Goal: Task Accomplishment & Management: Manage account settings

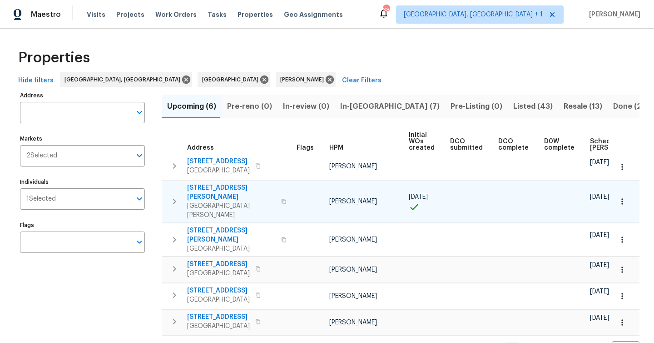
click at [219, 201] on span "Port Richey, FL 34668" at bounding box center [231, 210] width 89 height 18
click at [625, 197] on icon "button" at bounding box center [622, 201] width 9 height 9
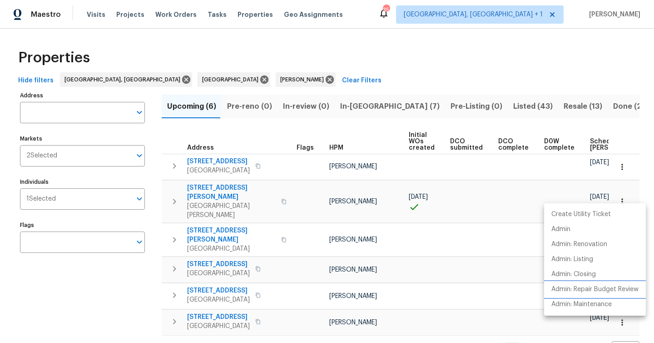
click at [593, 288] on p "Admin: Repair Budget Review" at bounding box center [595, 289] width 87 height 10
click at [226, 189] on div at bounding box center [327, 171] width 654 height 343
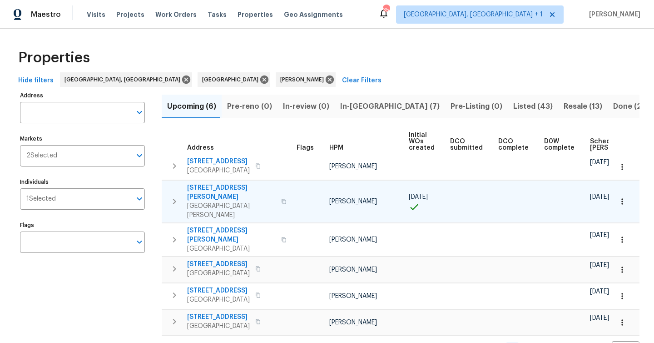
click at [223, 189] on span "[STREET_ADDRESS][PERSON_NAME]" at bounding box center [231, 192] width 89 height 18
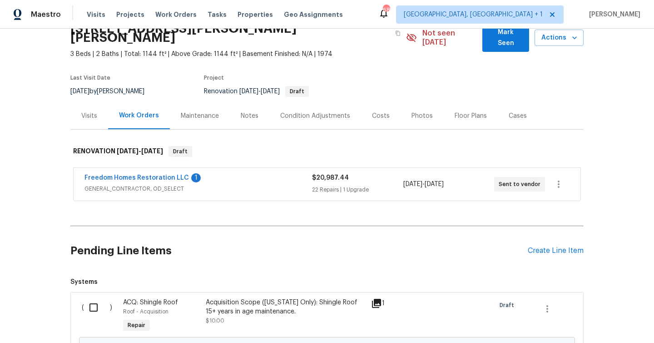
scroll to position [120, 0]
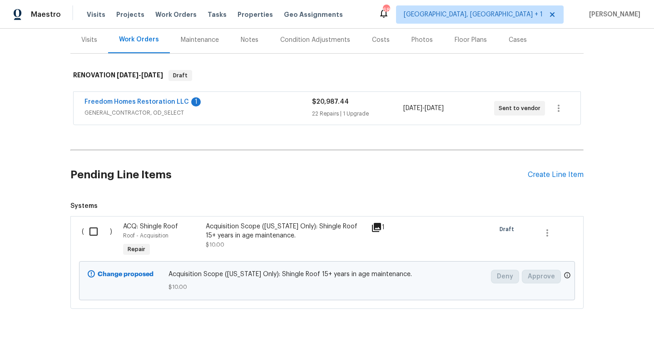
click at [93, 222] on input "checkbox" at bounding box center [97, 231] width 26 height 19
checkbox input "true"
click at [594, 323] on span "Create Work Order" at bounding box center [602, 319] width 60 height 11
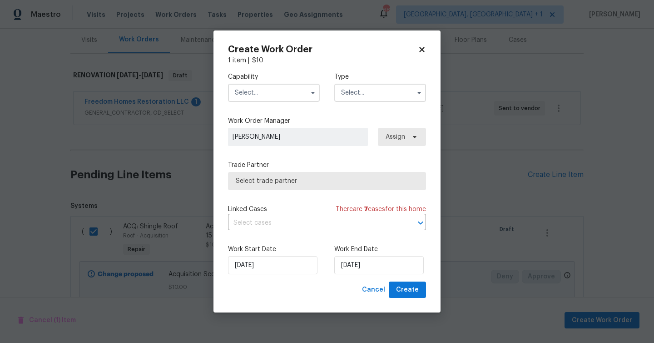
click at [260, 90] on input "text" at bounding box center [274, 93] width 92 height 18
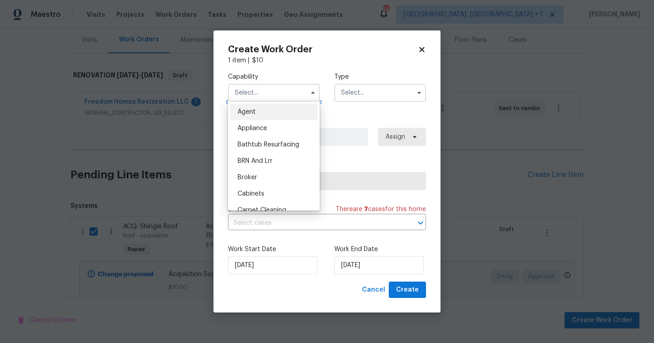
click at [260, 91] on input "text" at bounding box center [274, 93] width 92 height 18
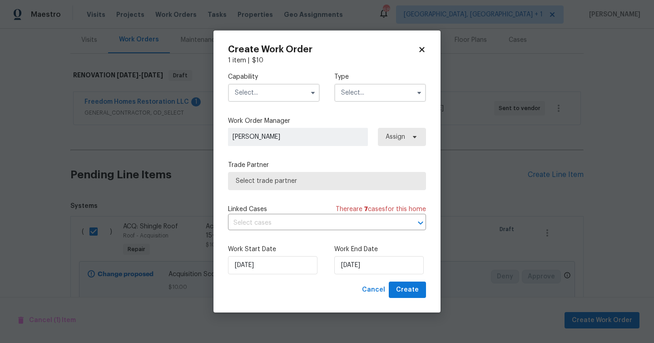
click at [269, 90] on input "text" at bounding box center [274, 93] width 92 height 18
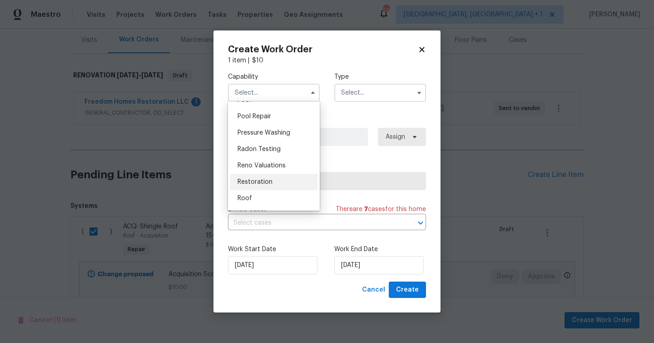
scroll to position [843, 0]
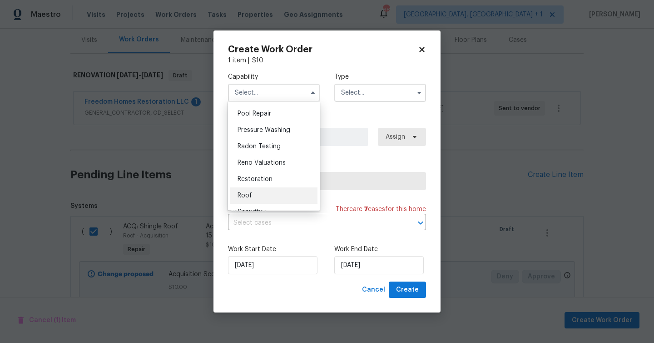
click at [265, 191] on div "Roof" at bounding box center [273, 195] width 87 height 16
type input "Roof"
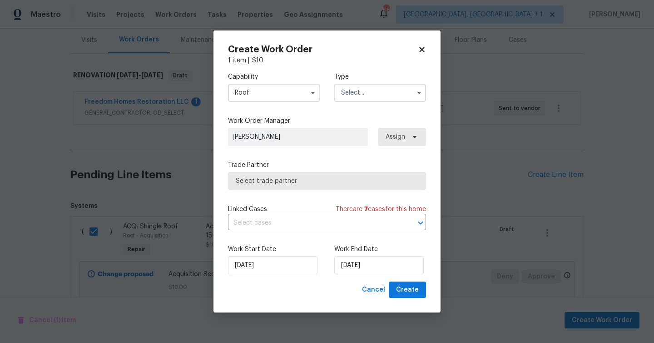
click at [382, 92] on input "text" at bounding box center [380, 93] width 92 height 18
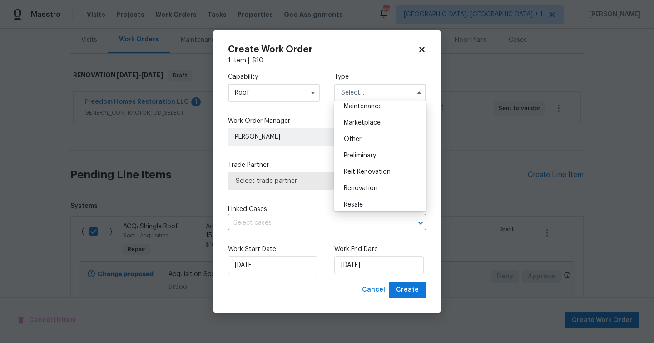
scroll to position [169, 0]
click at [368, 169] on span "Renovation" at bounding box center [361, 171] width 34 height 6
type input "Renovation"
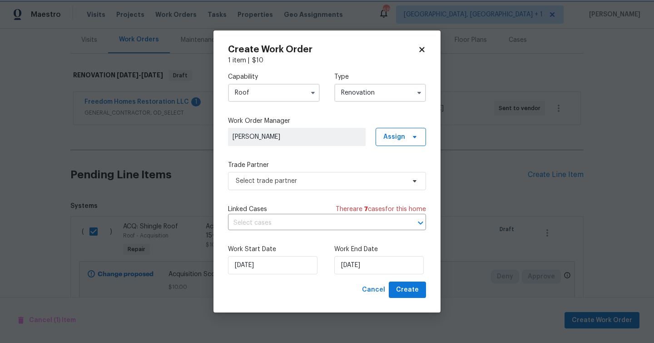
scroll to position [0, 0]
click at [339, 184] on span "Select trade partner" at bounding box center [320, 180] width 169 height 9
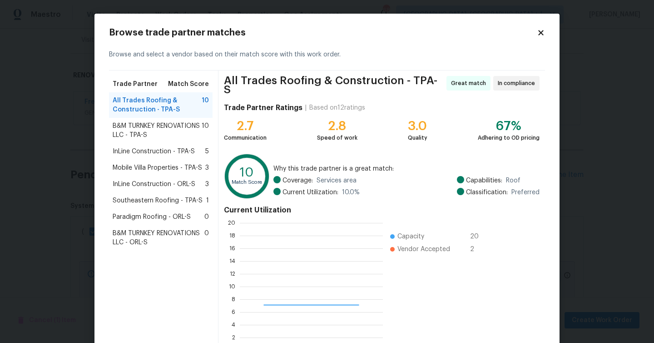
scroll to position [127, 143]
click at [151, 199] on span "Southeastern Roofing - TPA-S" at bounding box center [158, 200] width 90 height 9
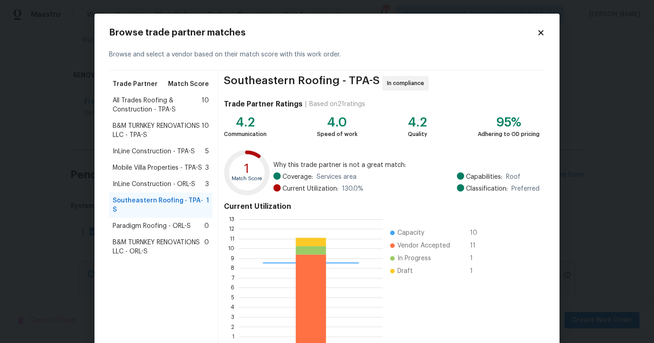
scroll to position [58, 0]
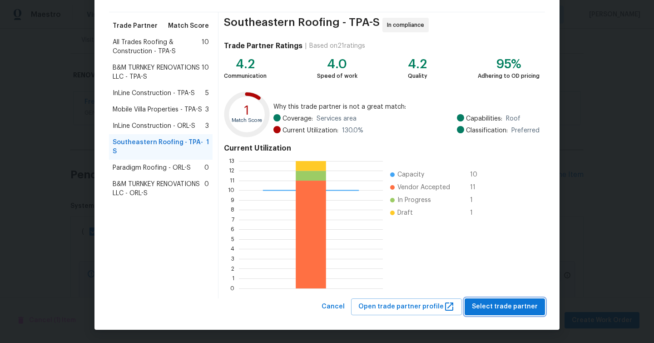
click at [511, 307] on span "Select trade partner" at bounding box center [505, 306] width 66 height 11
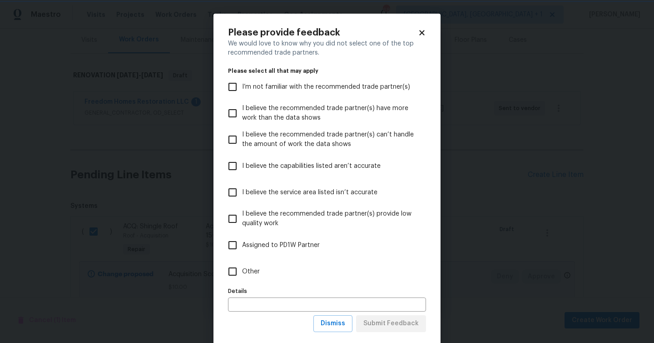
scroll to position [0, 0]
click at [240, 278] on input "Other" at bounding box center [232, 271] width 19 height 19
checkbox input "true"
click at [398, 327] on span "Submit Feedback" at bounding box center [390, 323] width 55 height 11
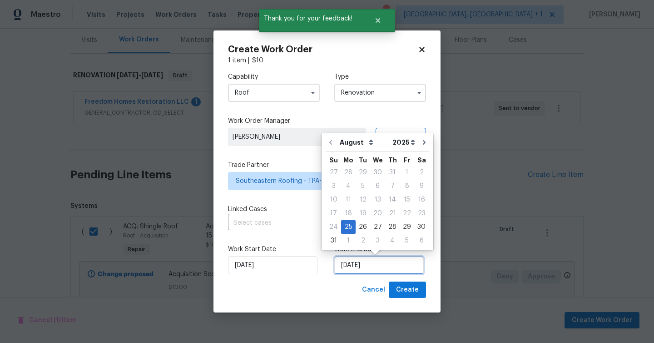
click at [374, 267] on input "8/25/2025" at bounding box center [379, 265] width 90 height 18
click at [403, 243] on div "5" at bounding box center [407, 240] width 15 height 13
type input "9/5/2025"
select select "8"
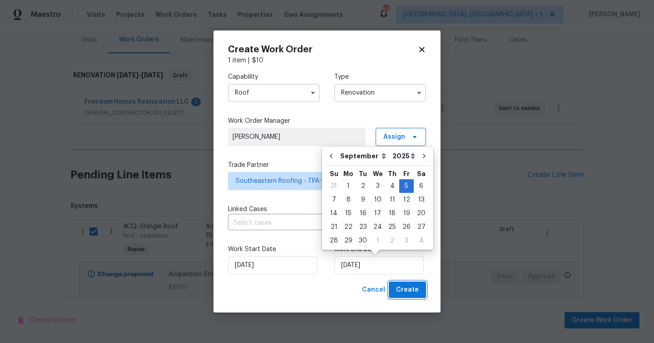
click at [414, 292] on span "Create" at bounding box center [407, 289] width 23 height 11
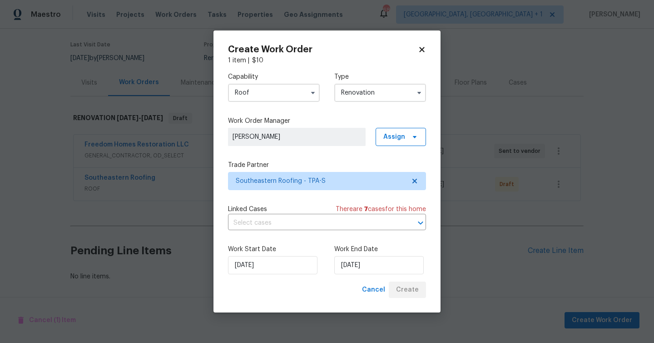
scroll to position [69, 0]
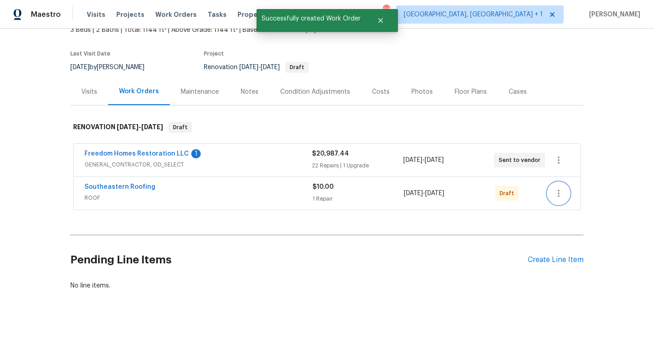
click at [563, 188] on icon "button" at bounding box center [558, 193] width 11 height 11
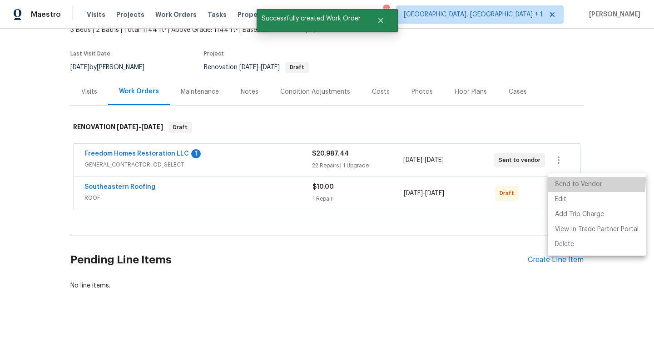
click at [576, 180] on li "Send to Vendor" at bounding box center [597, 184] width 98 height 15
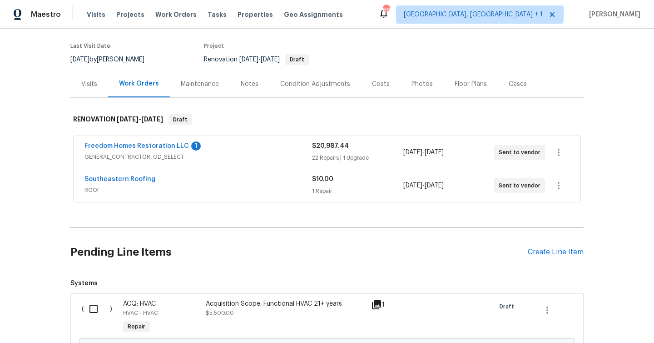
scroll to position [172, 0]
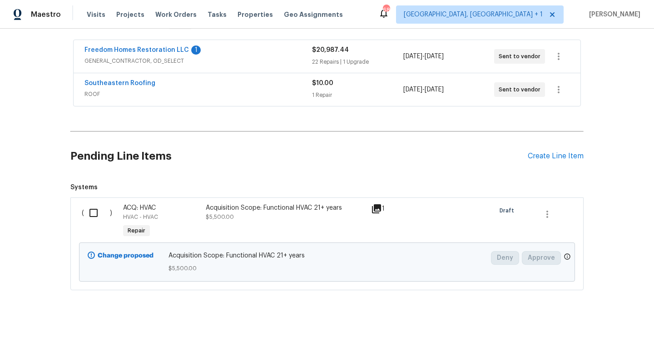
click at [94, 204] on input "checkbox" at bounding box center [97, 212] width 26 height 19
checkbox input "true"
click at [606, 317] on span "Create Work Order" at bounding box center [602, 319] width 60 height 11
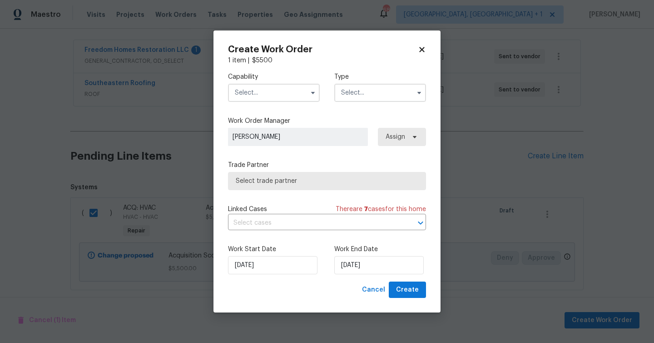
click at [265, 98] on input "text" at bounding box center [274, 93] width 92 height 18
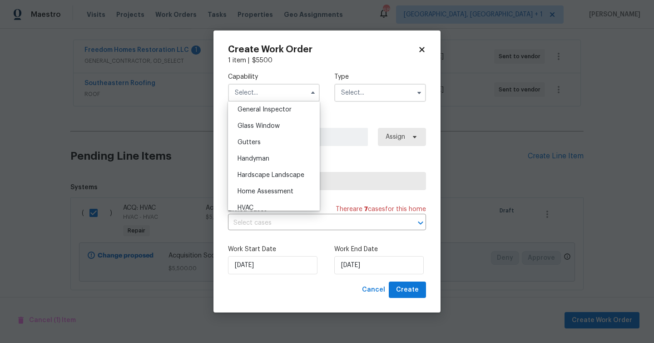
scroll to position [403, 0]
click at [278, 140] on span "General Contractor" at bounding box center [267, 143] width 59 height 6
type input "General Contractor"
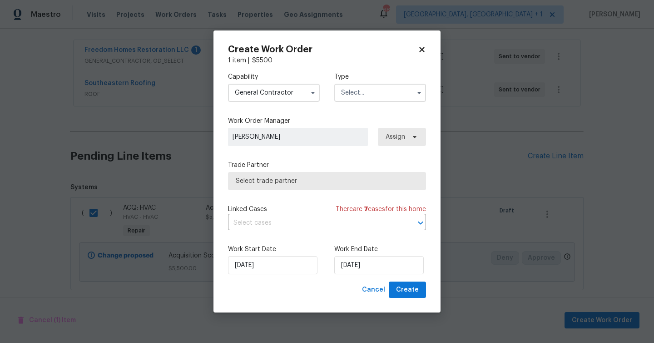
click at [382, 90] on input "text" at bounding box center [380, 93] width 92 height 18
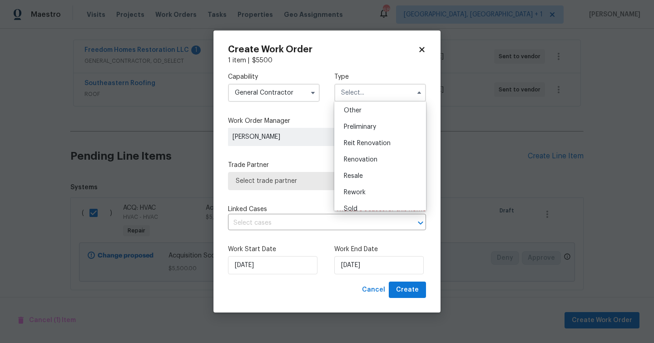
scroll to position [206, 0]
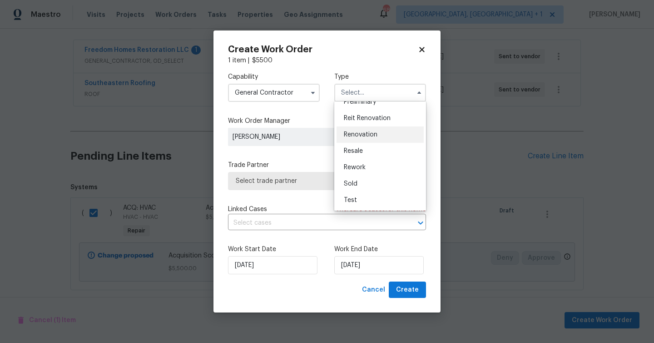
click at [378, 136] on div "Renovation" at bounding box center [380, 134] width 87 height 16
type input "Renovation"
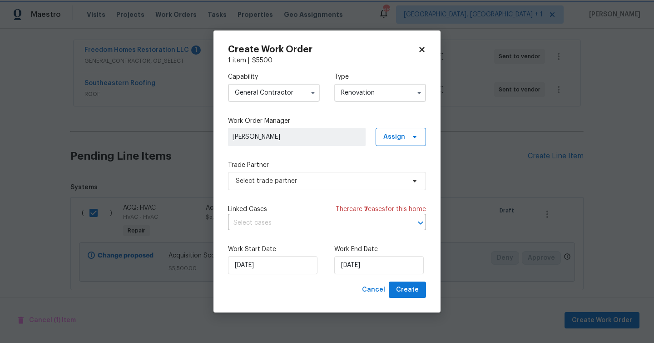
scroll to position [0, 0]
click at [313, 179] on span "Select trade partner" at bounding box center [320, 180] width 169 height 9
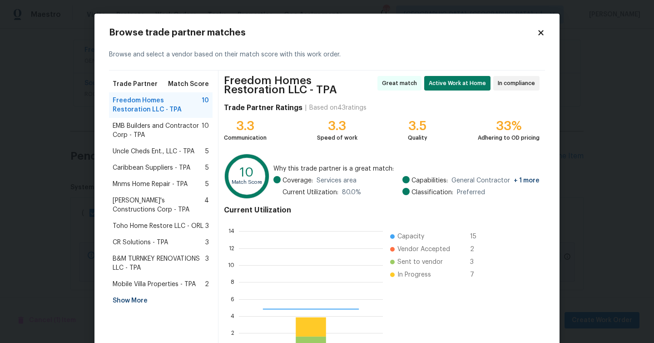
scroll to position [127, 144]
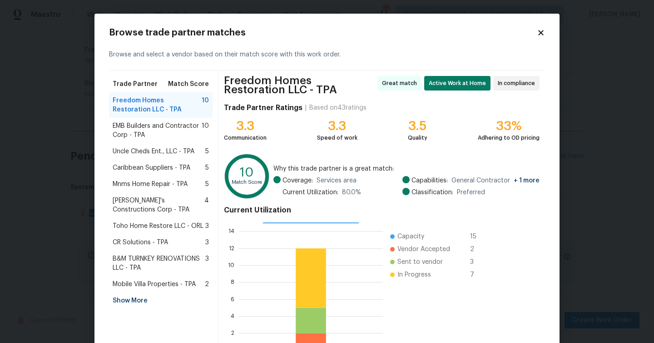
click at [161, 283] on span "Mobile Villa Properties - TPA" at bounding box center [154, 283] width 83 height 9
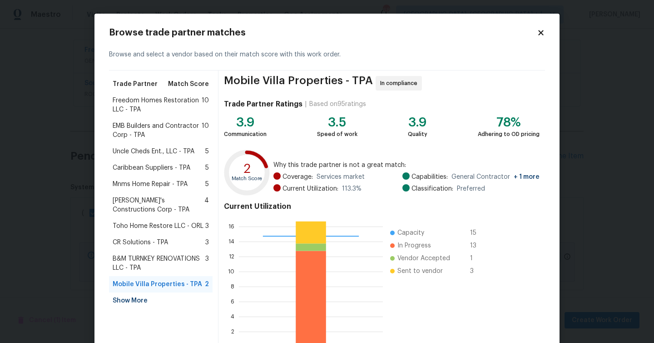
scroll to position [58, 0]
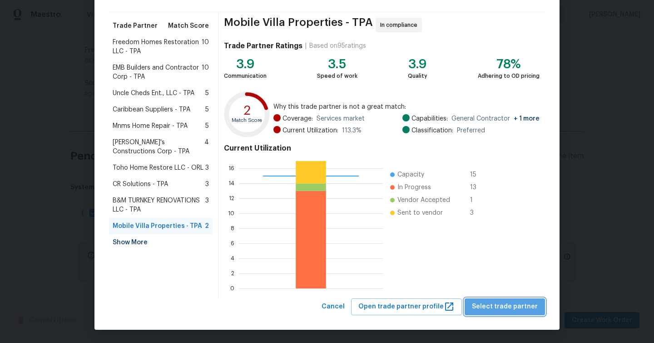
click at [514, 308] on span "Select trade partner" at bounding box center [505, 306] width 66 height 11
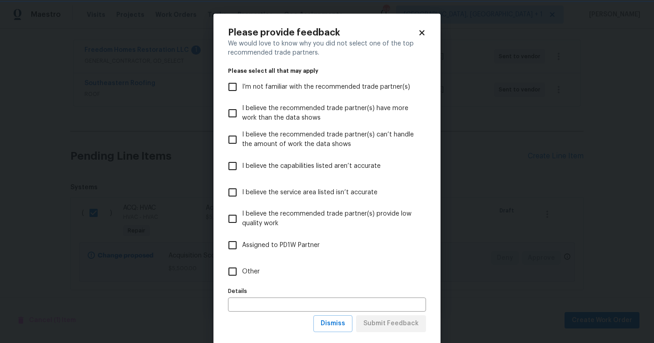
scroll to position [0, 0]
click at [256, 271] on span "Other" at bounding box center [251, 272] width 18 height 10
click at [242, 271] on input "Other" at bounding box center [232, 271] width 19 height 19
checkbox input "true"
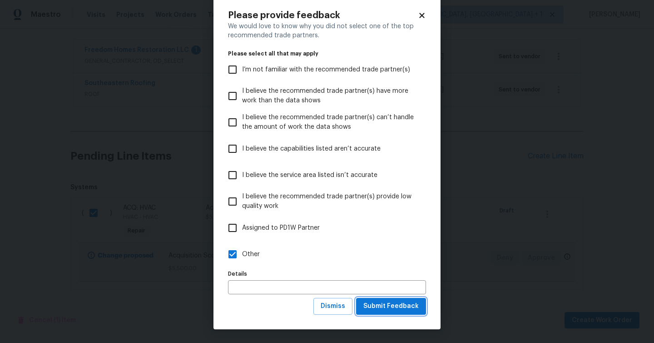
click at [397, 304] on span "Submit Feedback" at bounding box center [390, 305] width 55 height 11
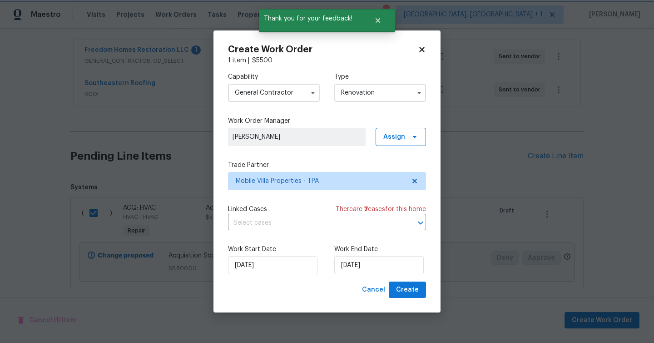
scroll to position [0, 0]
click at [380, 255] on div "Work End Date 8/25/2025" at bounding box center [380, 259] width 92 height 30
click at [380, 268] on input "8/25/2025" at bounding box center [379, 265] width 90 height 18
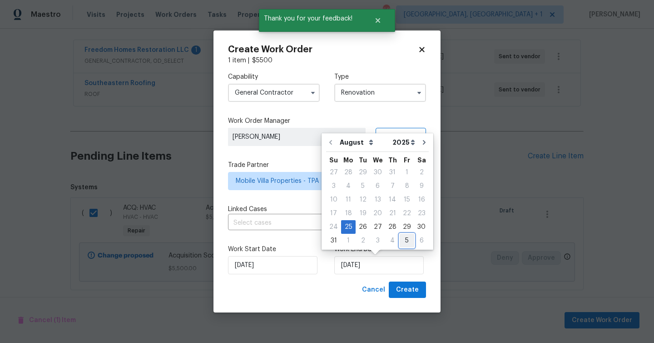
click at [400, 240] on div "5" at bounding box center [407, 240] width 15 height 13
type input "9/5/2025"
select select "8"
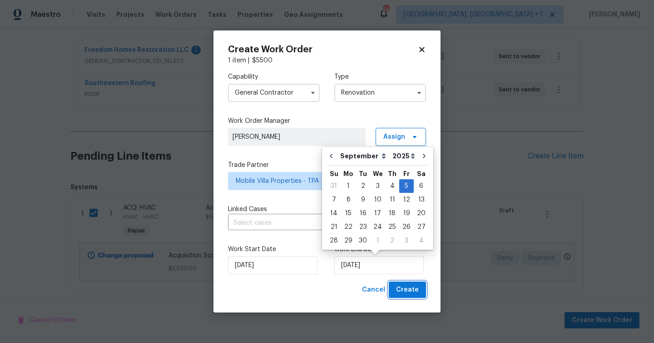
click at [406, 290] on span "Create" at bounding box center [407, 289] width 23 height 11
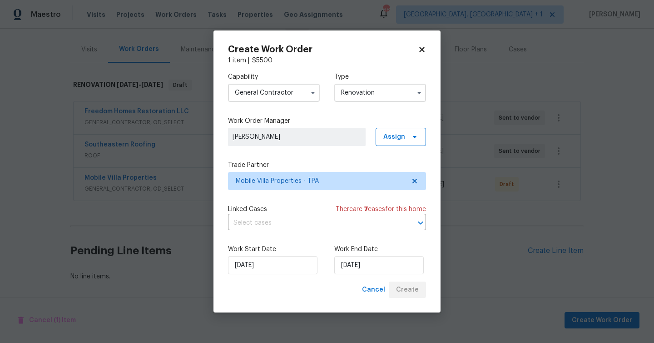
scroll to position [102, 0]
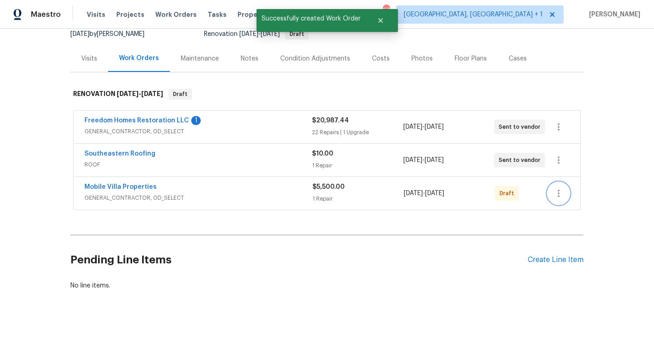
click at [561, 188] on icon "button" at bounding box center [558, 193] width 11 height 11
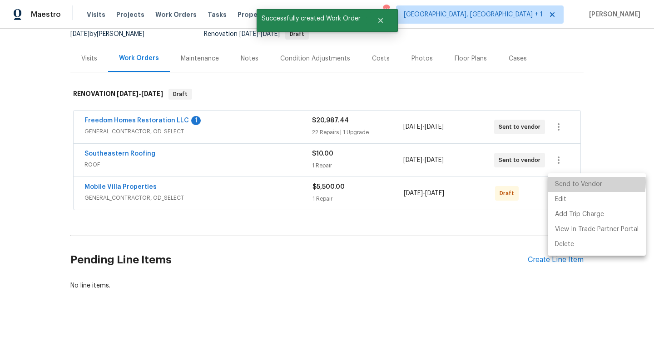
click at [585, 182] on li "Send to Vendor" at bounding box center [597, 184] width 98 height 15
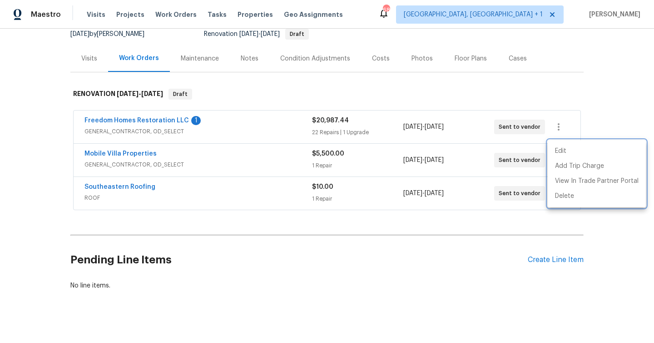
click at [562, 116] on div at bounding box center [327, 171] width 654 height 343
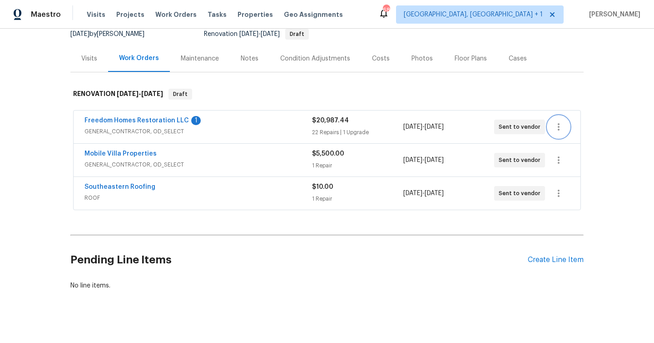
click at [557, 121] on icon "button" at bounding box center [558, 126] width 11 height 11
click at [566, 118] on li "Edit" at bounding box center [597, 117] width 98 height 15
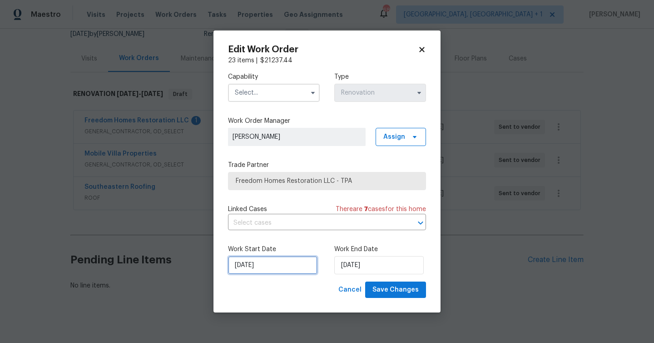
select select "8"
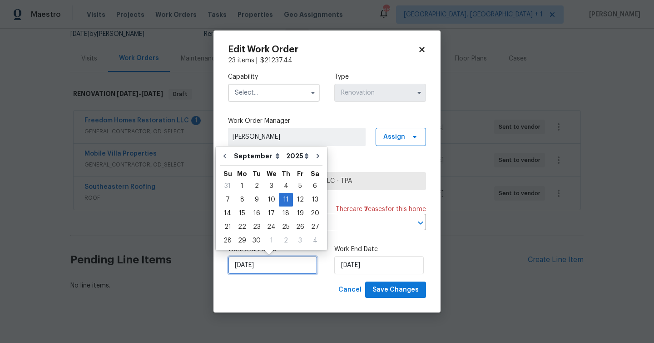
click at [264, 263] on input "9/11/2025" at bounding box center [273, 265] width 90 height 18
click at [225, 154] on icon "Go to previous month" at bounding box center [225, 156] width 3 height 5
type input "8/20/2025"
select select "7"
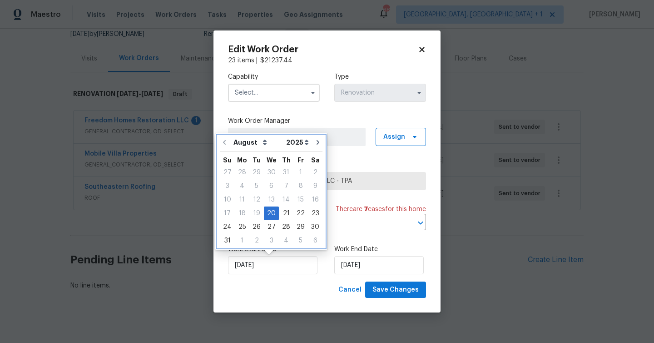
click at [225, 154] on div "Su" at bounding box center [227, 159] width 15 height 14
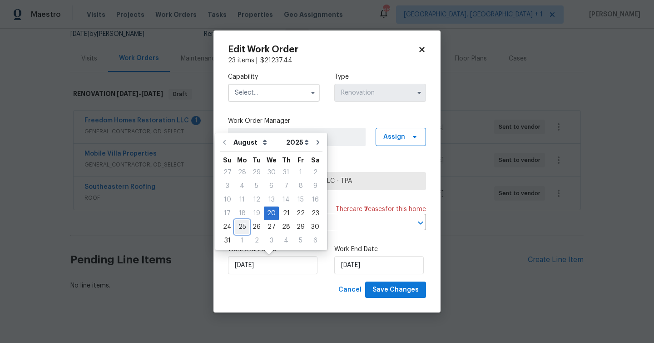
click at [244, 229] on div "25" at bounding box center [242, 226] width 15 height 13
type input "8/25/2025"
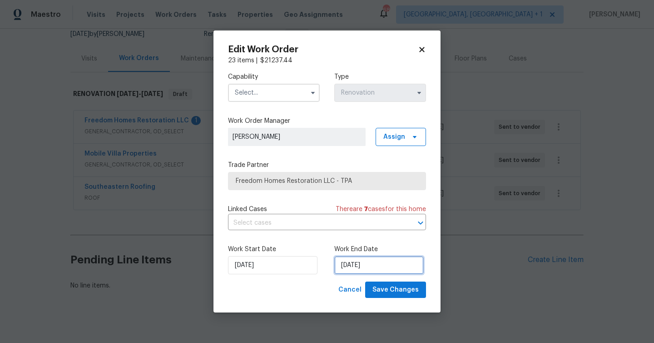
select select "8"
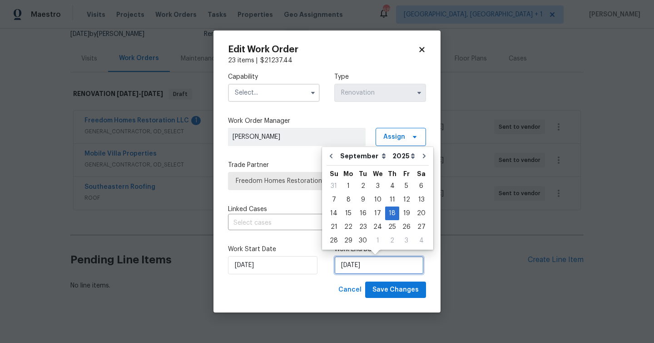
click at [367, 265] on input "9/18/2025" at bounding box center [379, 265] width 90 height 18
click at [402, 237] on div "3" at bounding box center [406, 240] width 15 height 13
type input "10/3/2025"
select select "9"
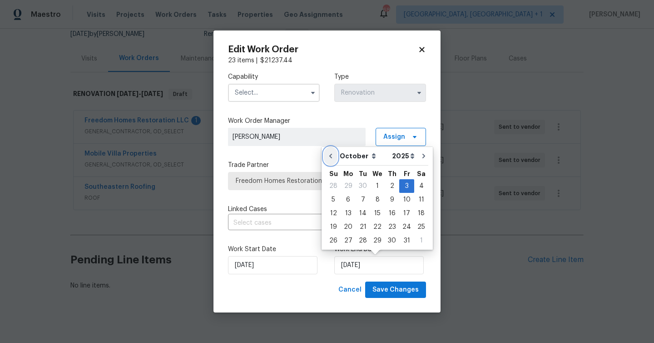
click at [331, 154] on icon "Go to previous month" at bounding box center [330, 156] width 3 height 5
type input "9/3/2025"
select select "8"
click at [331, 154] on icon "Go to previous month" at bounding box center [331, 155] width 7 height 7
type input "8/25/2025"
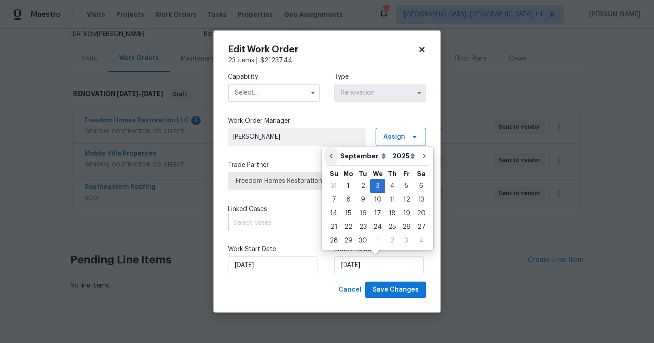
select select "7"
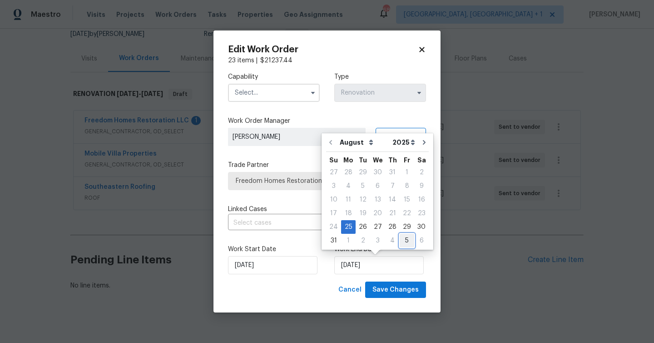
click at [400, 242] on div "5" at bounding box center [407, 240] width 15 height 13
type input "9/5/2025"
select select "8"
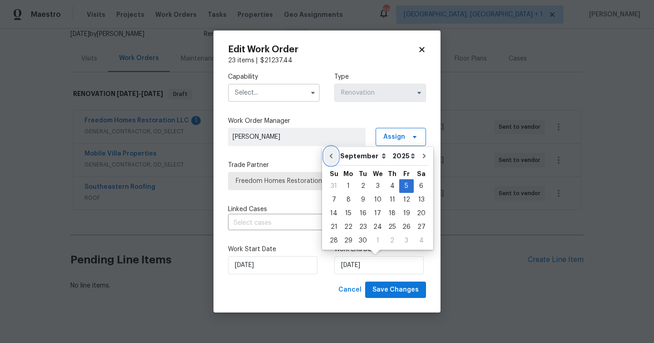
click at [333, 155] on icon "Go to previous month" at bounding box center [331, 155] width 7 height 7
type input "8/25/2025"
select select "7"
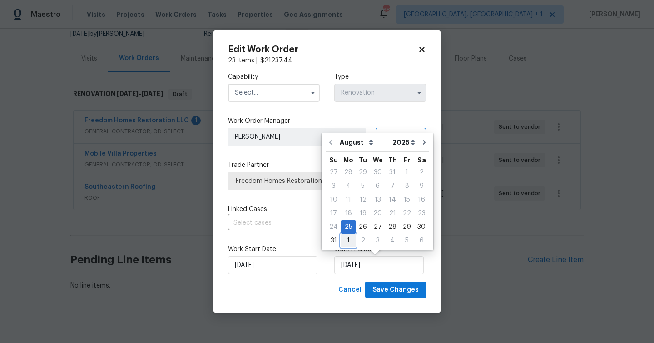
click at [346, 240] on div "1" at bounding box center [348, 240] width 15 height 13
type input "9/1/2025"
select select "8"
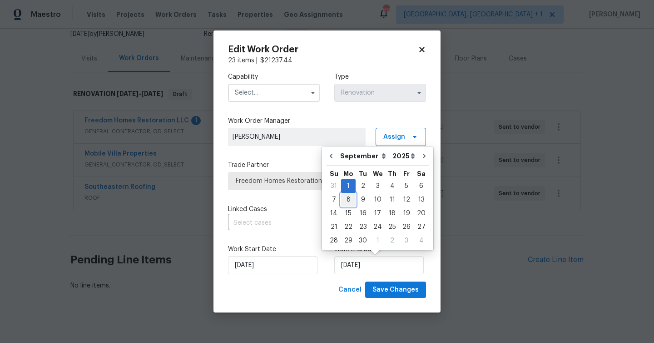
click at [346, 198] on div "8" at bounding box center [348, 199] width 15 height 13
type input "9/8/2025"
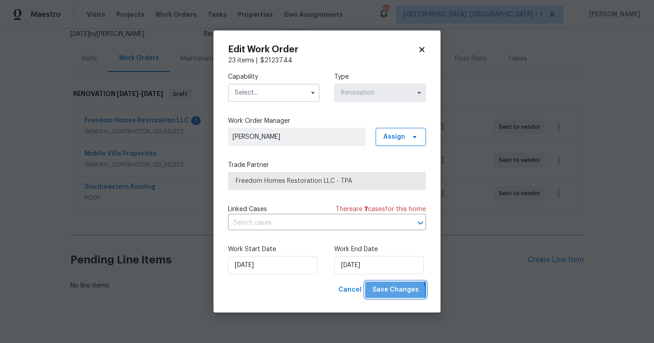
click at [393, 292] on span "Save Changes" at bounding box center [396, 289] width 46 height 11
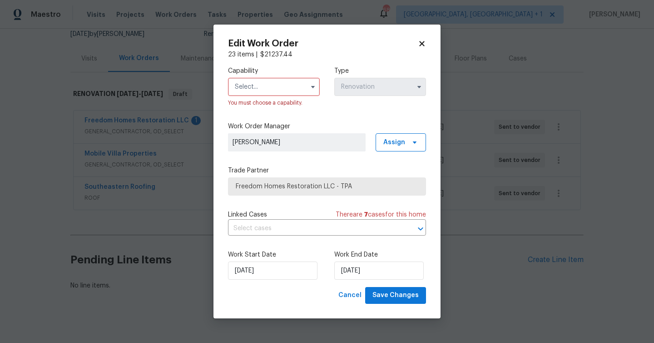
click at [269, 87] on input "text" at bounding box center [274, 87] width 92 height 18
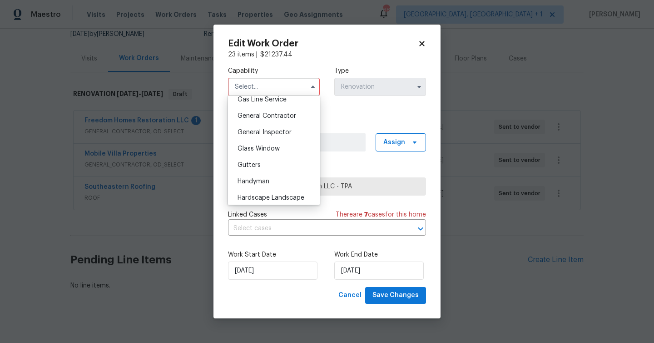
scroll to position [415, 0]
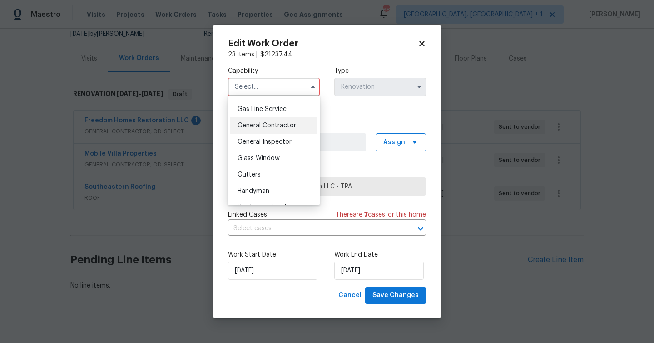
click at [278, 124] on span "General Contractor" at bounding box center [267, 125] width 59 height 6
type input "General Contractor"
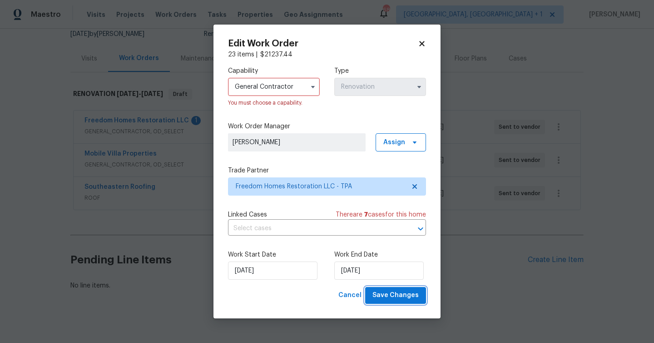
click at [399, 295] on span "Save Changes" at bounding box center [396, 294] width 46 height 11
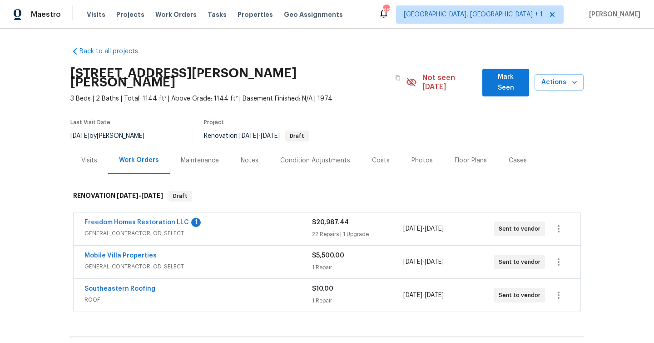
click at [384, 157] on div "Costs" at bounding box center [381, 160] width 40 height 27
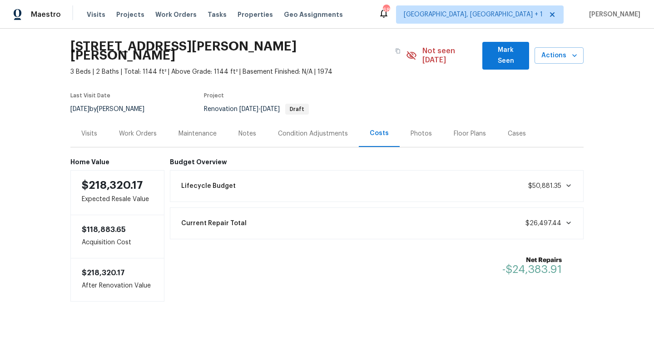
scroll to position [29, 0]
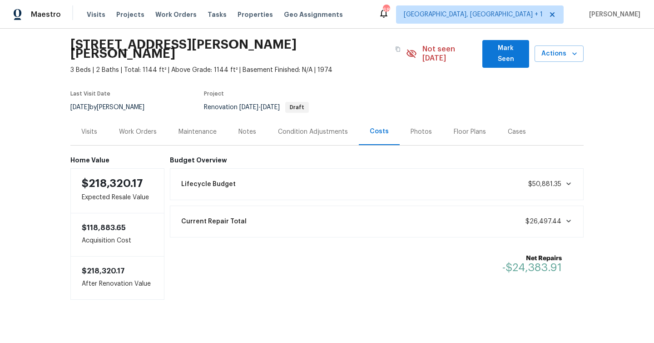
click at [318, 127] on div "Condition Adjustments" at bounding box center [313, 131] width 70 height 9
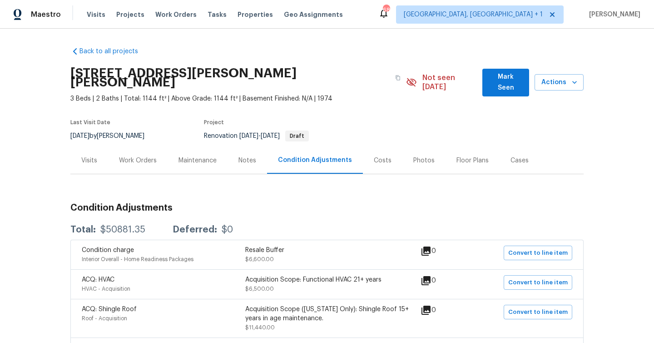
click at [520, 77] on span "Mark Seen" at bounding box center [506, 82] width 32 height 22
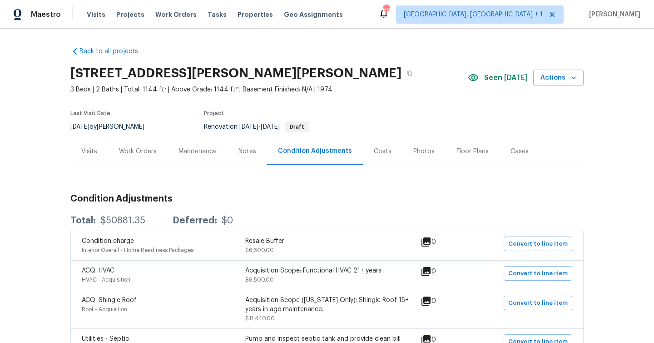
click at [137, 154] on div "Work Orders" at bounding box center [138, 151] width 38 height 9
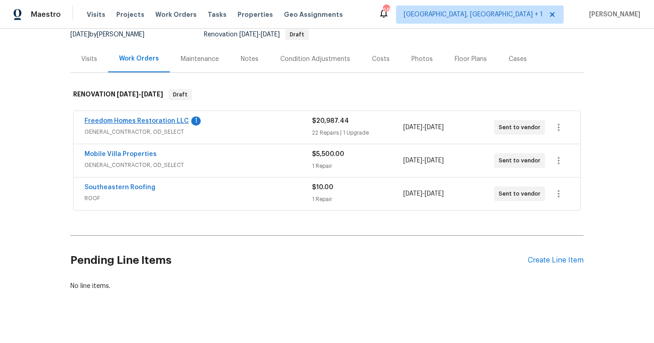
scroll to position [93, 0]
click at [173, 120] on link "Freedom Homes Restoration LLC" at bounding box center [137, 120] width 104 height 6
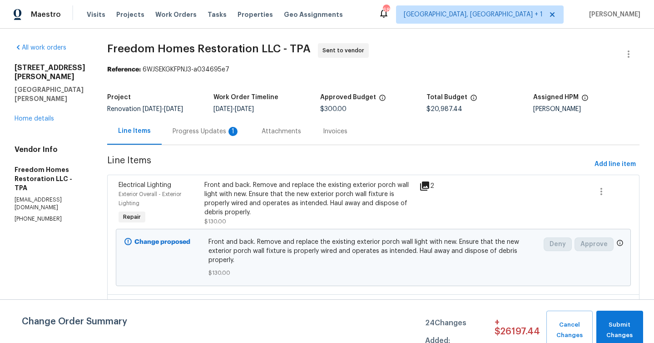
click at [258, 144] on div "Attachments" at bounding box center [281, 131] width 61 height 27
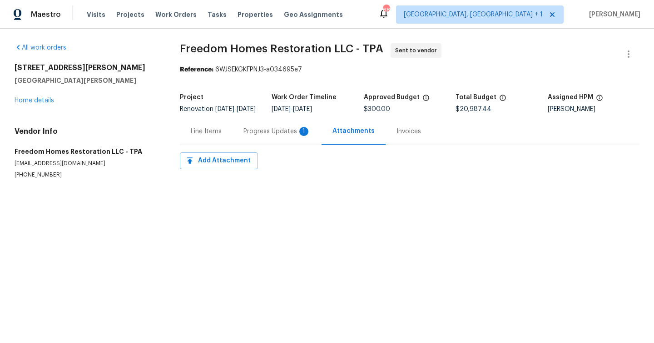
click at [277, 134] on div "Progress Updates 1" at bounding box center [277, 131] width 67 height 9
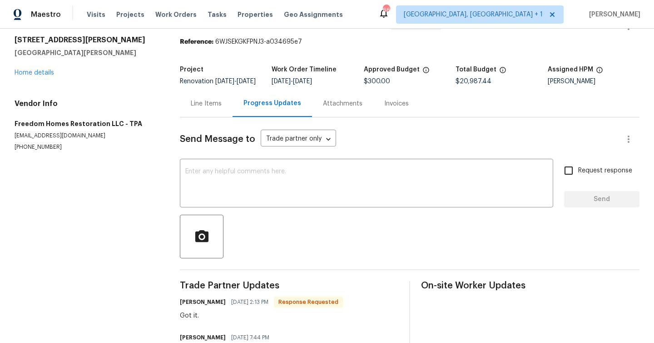
scroll to position [26, 0]
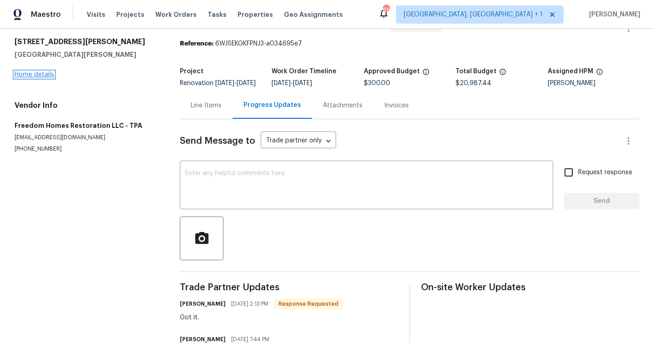
click at [42, 73] on link "Home details" at bounding box center [35, 74] width 40 height 6
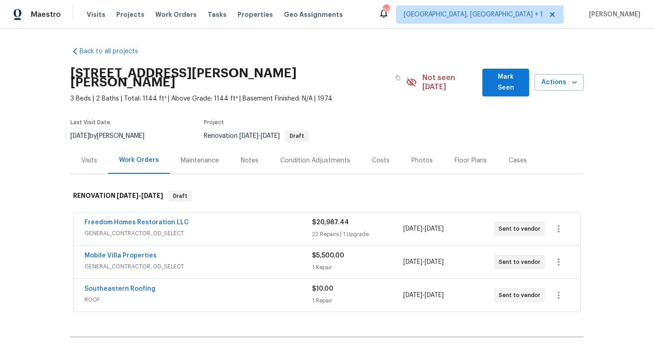
click at [226, 229] on span "GENERAL_CONTRACTOR, OD_SELECT" at bounding box center [199, 233] width 228 height 9
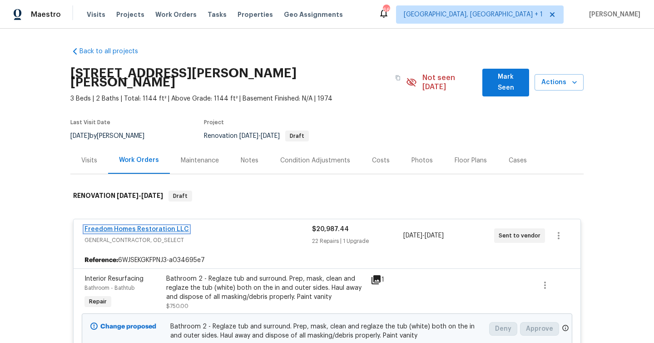
click at [164, 226] on link "Freedom Homes Restoration LLC" at bounding box center [137, 229] width 104 height 6
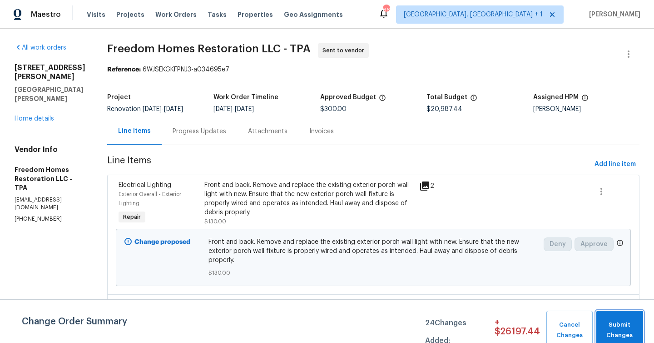
click at [628, 332] on span "Submit Changes" at bounding box center [620, 329] width 38 height 21
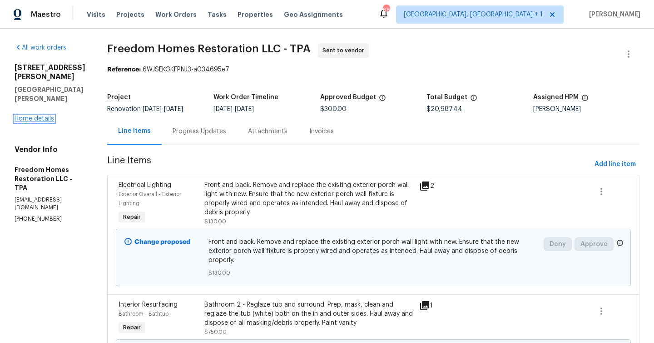
click at [29, 115] on link "Home details" at bounding box center [35, 118] width 40 height 6
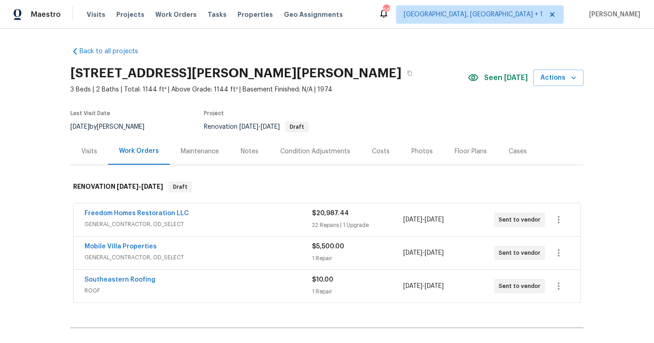
click at [415, 150] on div "Photos" at bounding box center [422, 151] width 21 height 9
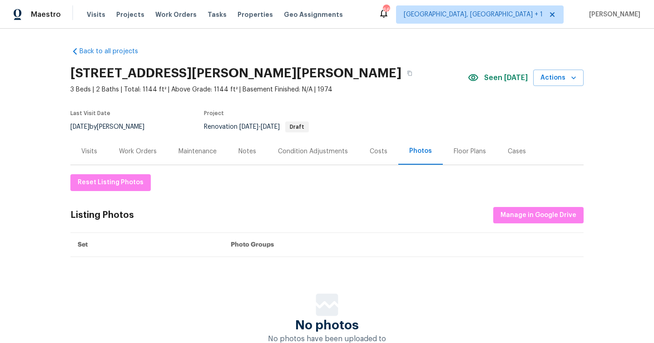
click at [380, 150] on div "Costs" at bounding box center [379, 151] width 18 height 9
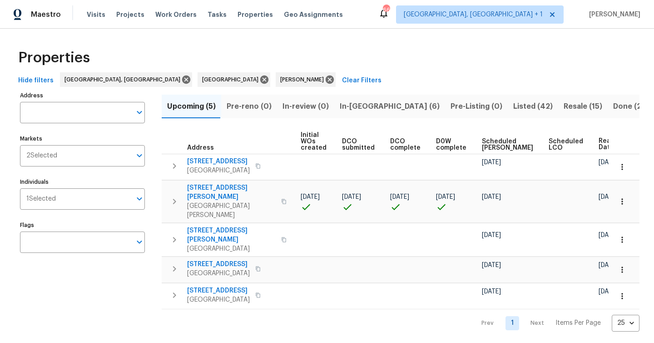
scroll to position [0, 110]
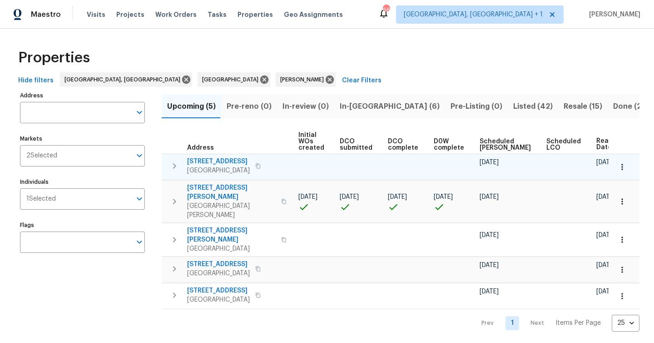
click at [622, 163] on icon "button" at bounding box center [622, 166] width 9 height 9
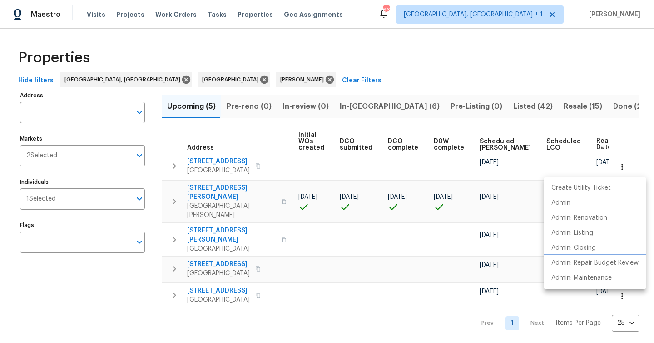
click at [593, 266] on p "Admin: Repair Budget Review" at bounding box center [595, 263] width 87 height 10
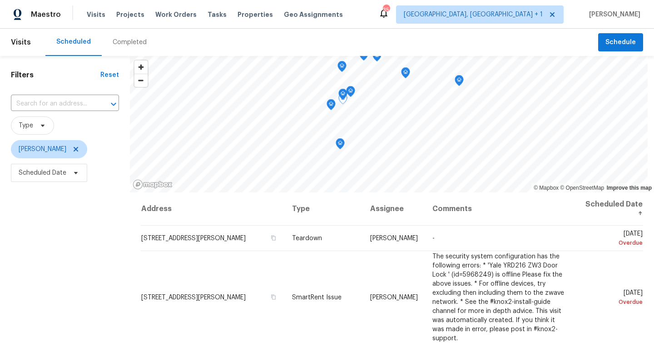
scroll to position [512, 0]
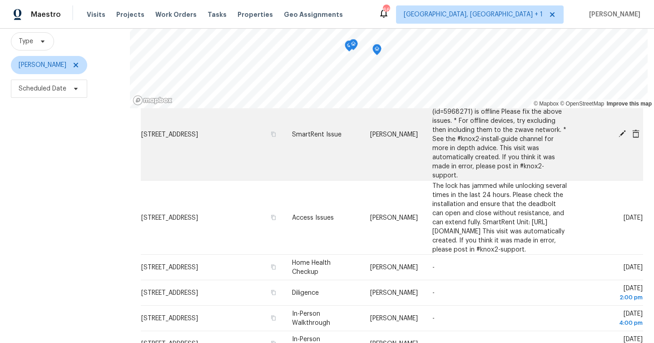
scroll to position [131, 0]
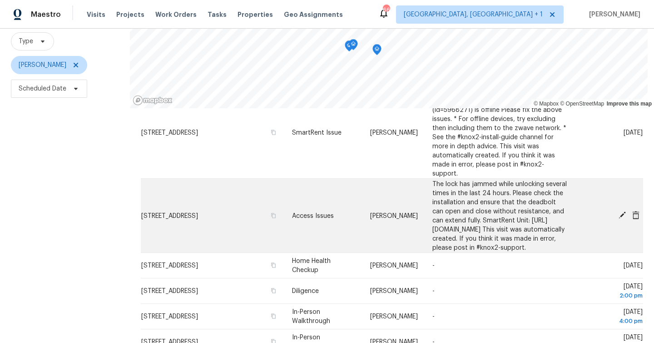
click at [640, 211] on icon at bounding box center [636, 215] width 8 height 8
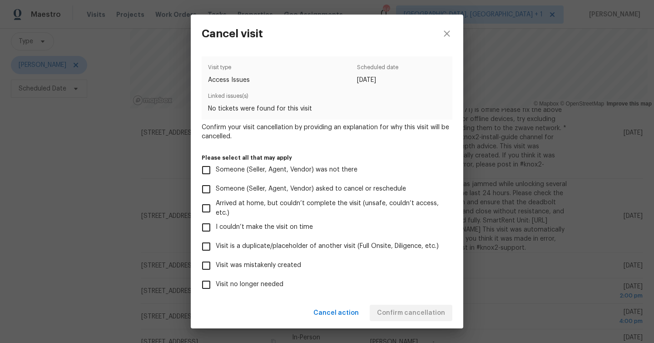
click at [242, 266] on span "Visit was mistakenly created" at bounding box center [258, 265] width 85 height 10
click at [216, 266] on input "Visit was mistakenly created" at bounding box center [206, 265] width 19 height 19
checkbox input "true"
click at [413, 316] on span "Confirm cancellation" at bounding box center [411, 312] width 68 height 11
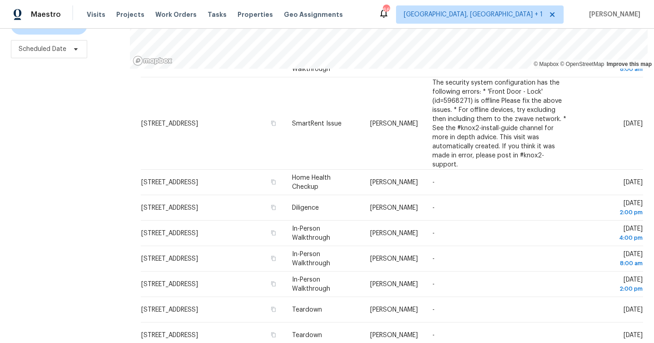
scroll to position [102, 0]
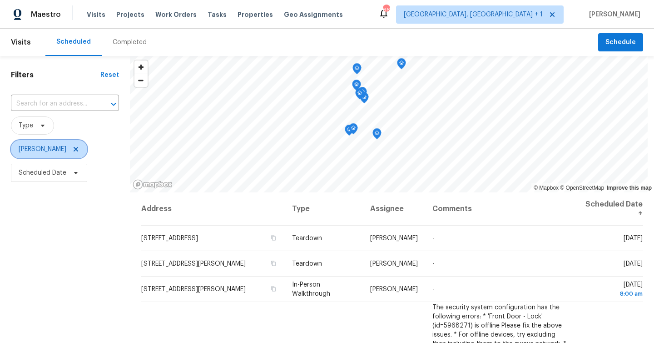
click at [74, 149] on icon at bounding box center [76, 149] width 5 height 5
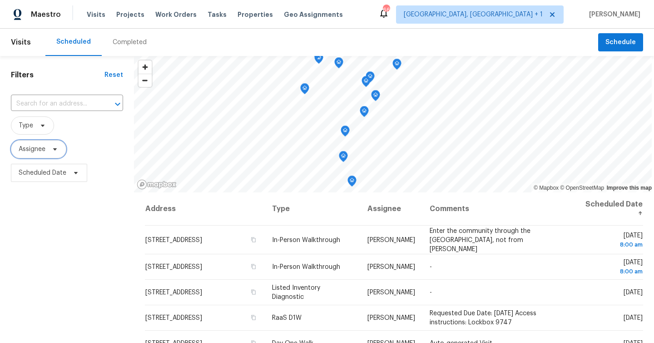
click at [34, 150] on span "Assignee" at bounding box center [32, 148] width 27 height 9
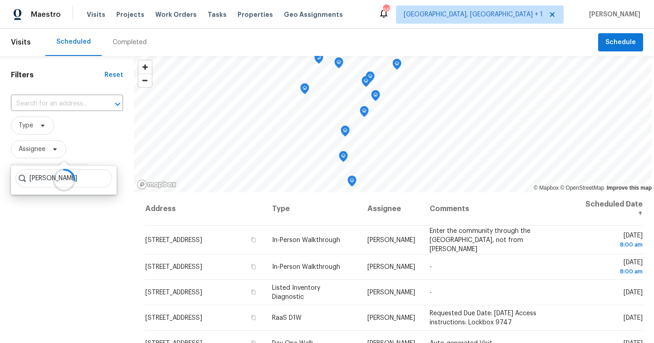
type input "naomi erreira"
click at [80, 201] on div "Filters Reset ​ Type Assignee Scheduled Date" at bounding box center [67, 261] width 134 height 410
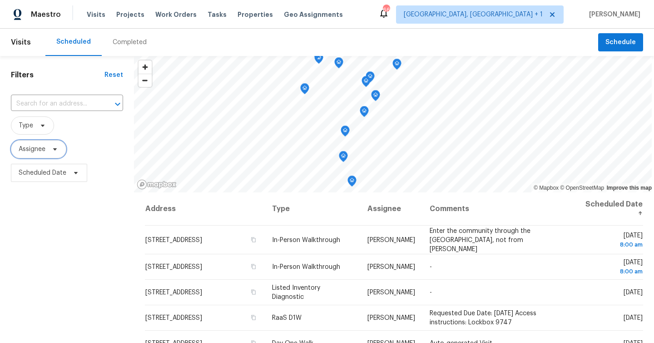
click at [44, 149] on span "Assignee" at bounding box center [32, 148] width 27 height 9
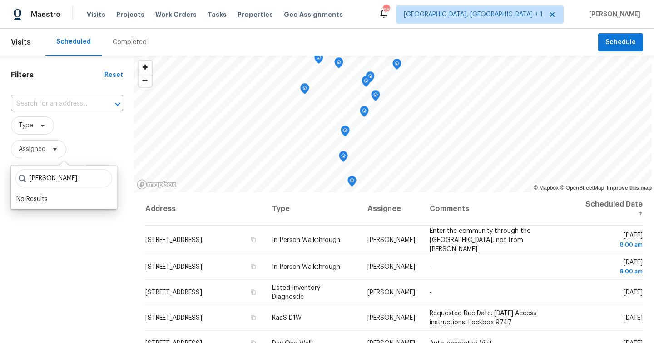
click at [51, 180] on input "naomi erreira" at bounding box center [63, 178] width 97 height 18
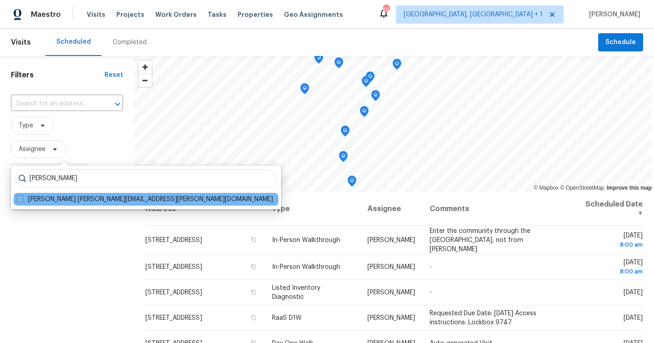
type input "naomi ferreira"
click at [88, 205] on div "Naomi Ferreira naomi.ferreira@opendoor.com" at bounding box center [146, 199] width 265 height 13
click at [88, 201] on label "Naomi Ferreira naomi.ferreira@opendoor.com" at bounding box center [144, 198] width 257 height 9
click at [22, 200] on input "Naomi Ferreira naomi.ferreira@opendoor.com" at bounding box center [19, 197] width 6 height 6
checkbox input "true"
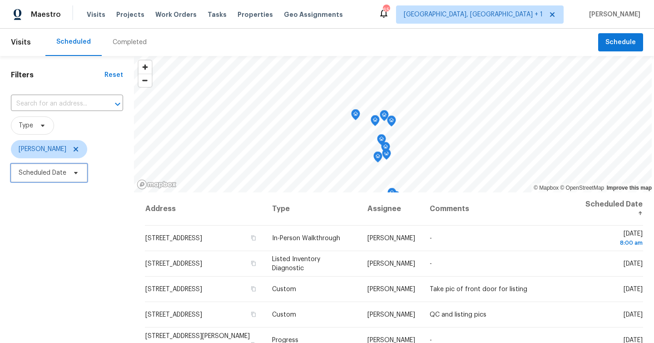
click at [45, 173] on span "Scheduled Date" at bounding box center [43, 172] width 48 height 9
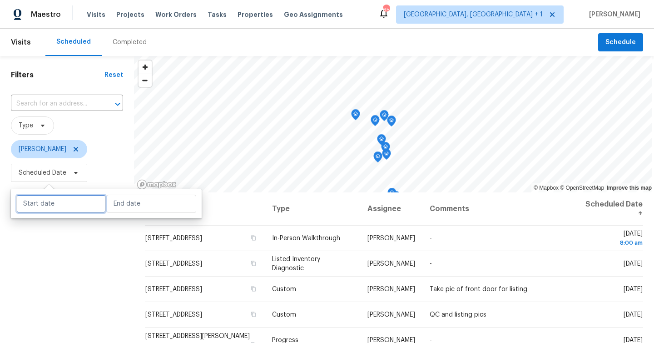
select select "7"
select select "2025"
select select "8"
select select "2025"
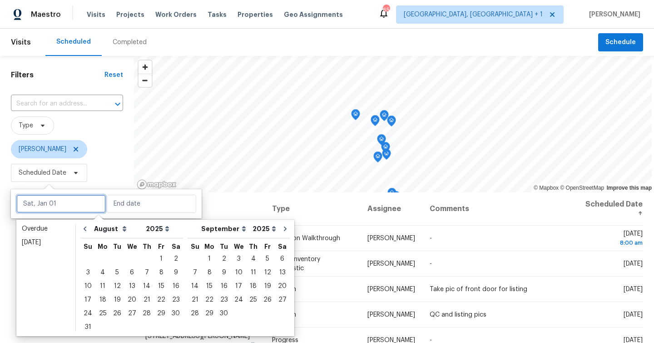
click at [75, 204] on input "text" at bounding box center [61, 203] width 90 height 18
click at [154, 300] on div "22" at bounding box center [161, 299] width 15 height 13
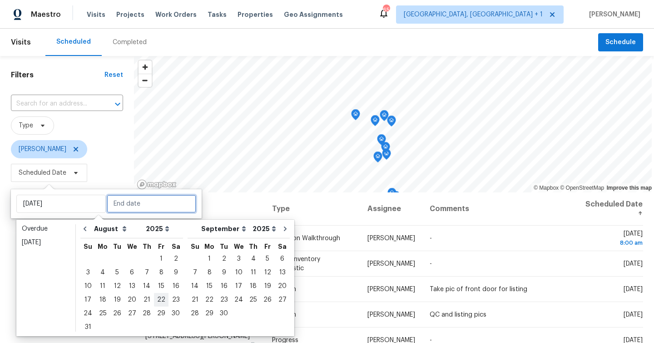
type input "[DATE]"
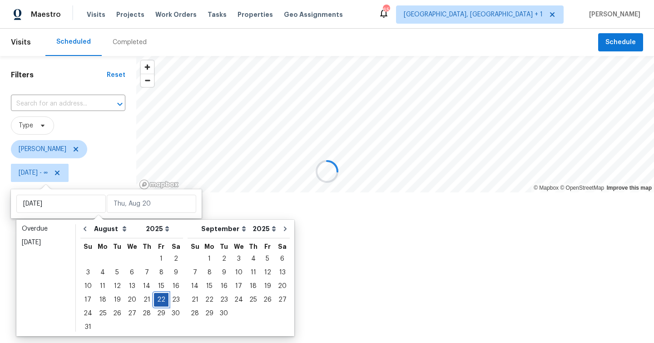
click at [154, 300] on div "22" at bounding box center [161, 299] width 15 height 13
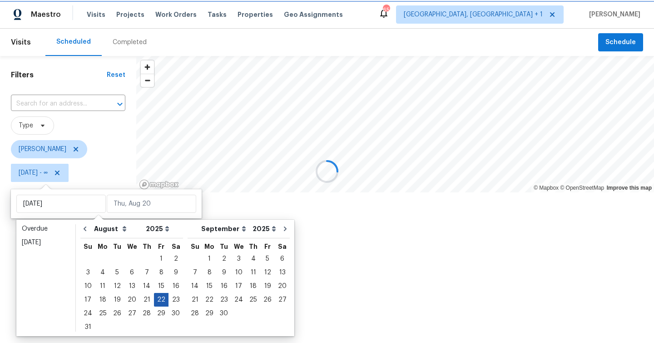
type input "[DATE]"
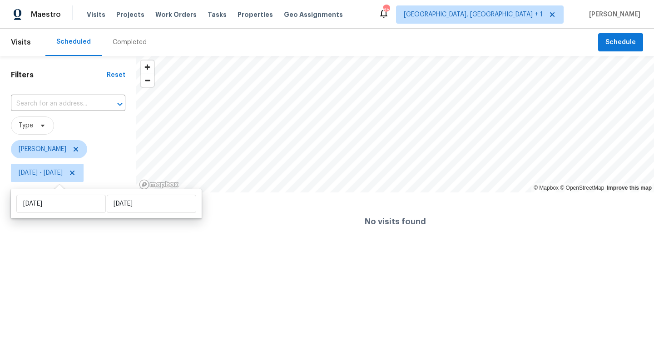
click at [71, 250] on html "Maestro Visits Projects Work Orders Tasks Properties Geo Assignments 65 Albuque…" at bounding box center [327, 125] width 654 height 250
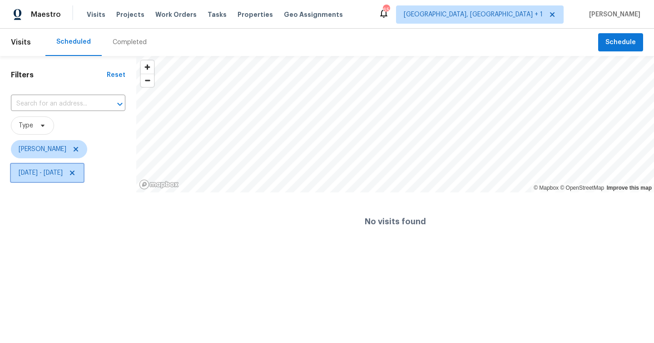
click at [45, 172] on span "Fri, Aug 22 - Fri, Aug 22" at bounding box center [41, 172] width 44 height 9
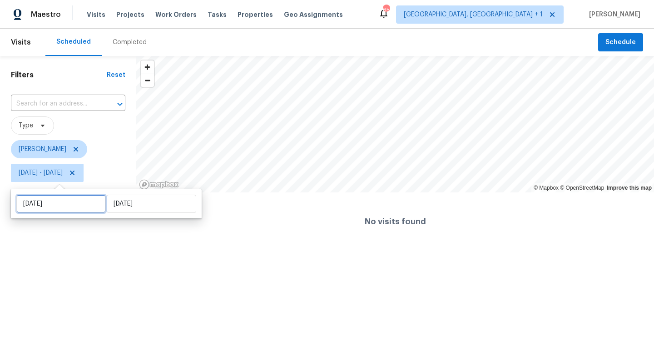
select select "7"
select select "2025"
select select "8"
select select "2025"
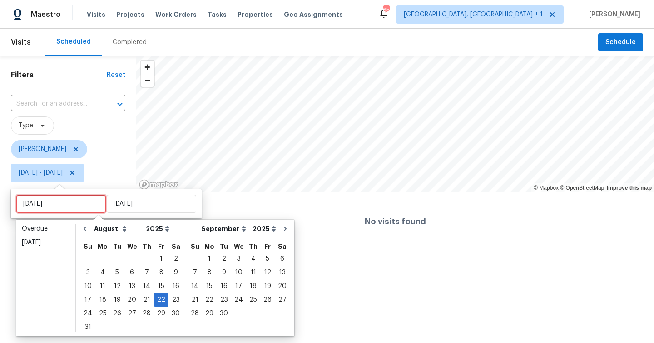
click at [68, 201] on input "[DATE]" at bounding box center [61, 203] width 90 height 18
type input "[DATE]"
click at [142, 300] on div "21" at bounding box center [146, 299] width 15 height 13
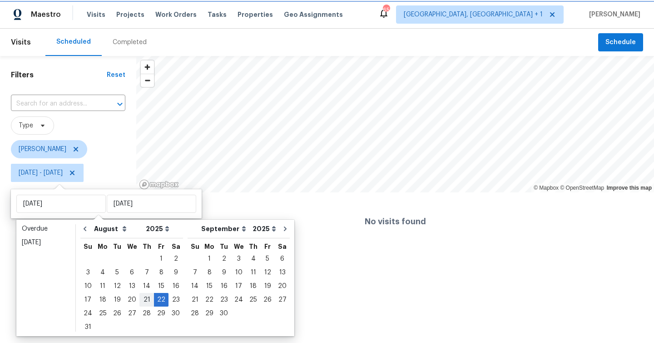
type input "[DATE]"
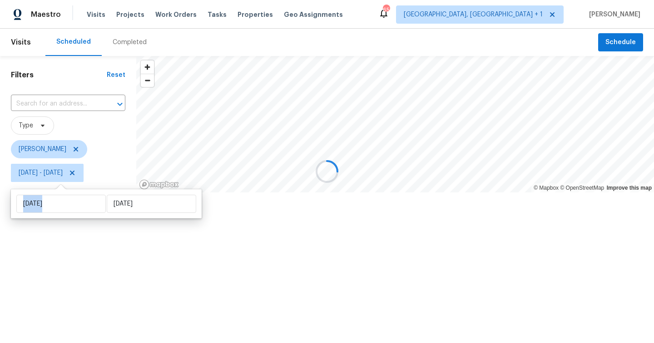
click at [142, 300] on div at bounding box center [327, 171] width 654 height 343
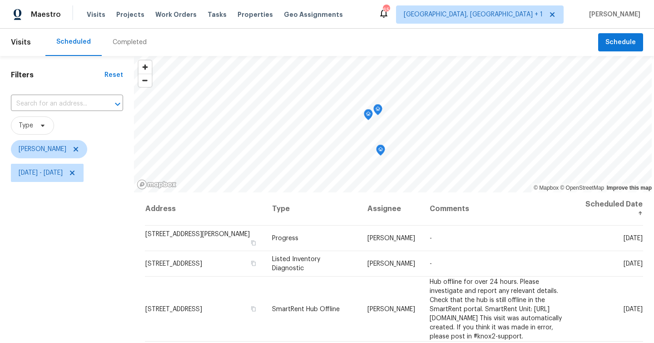
click at [63, 160] on span "Naomi Ferreira" at bounding box center [67, 149] width 112 height 24
click at [63, 172] on span "Thu, Aug 21 - Fri, Aug 22" at bounding box center [41, 172] width 44 height 9
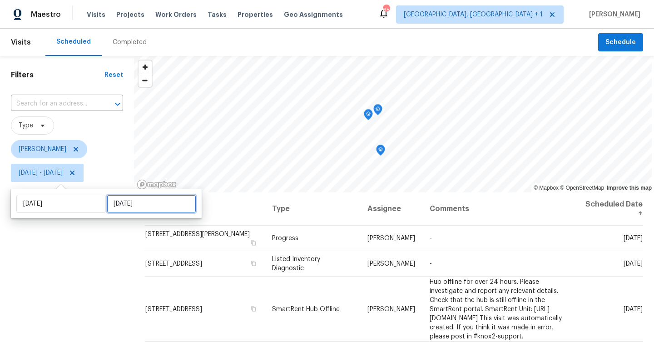
click at [111, 198] on input "[DATE]" at bounding box center [152, 203] width 90 height 18
select select "7"
select select "2025"
select select "8"
select select "2025"
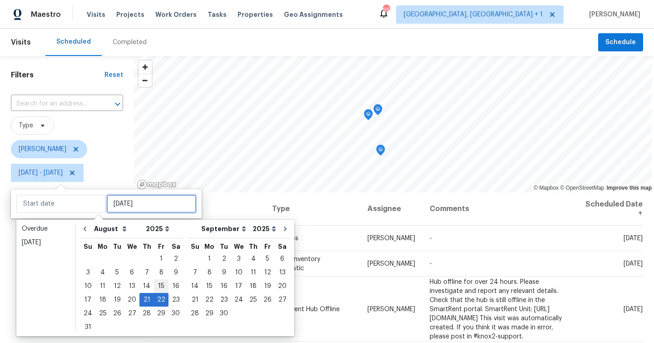
type input "Fri, Aug 15"
type input "[DATE]"
click at [141, 295] on div "21" at bounding box center [146, 299] width 15 height 13
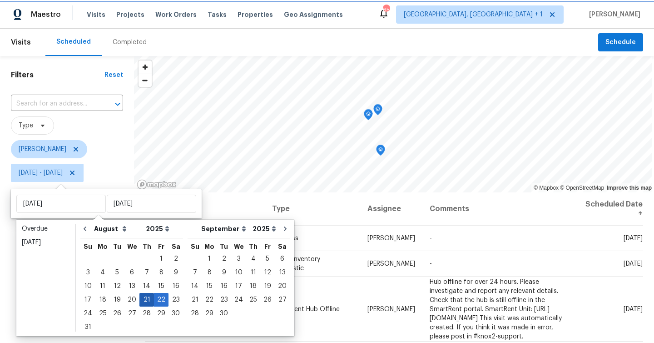
type input "[DATE]"
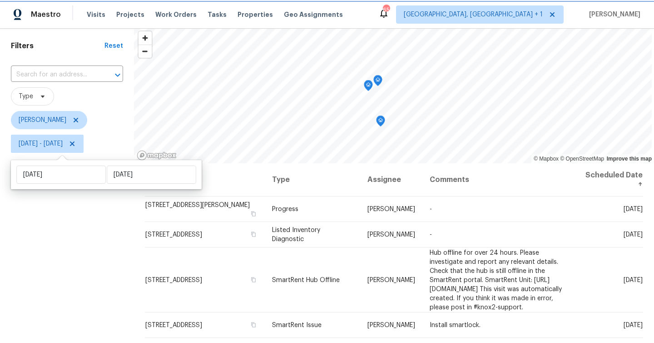
scroll to position [14, 0]
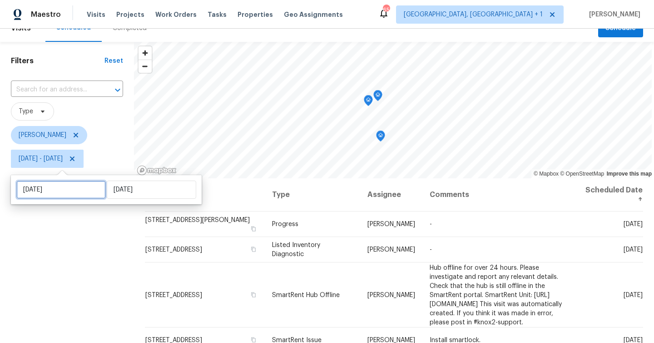
select select "7"
select select "2025"
select select "8"
select select "2025"
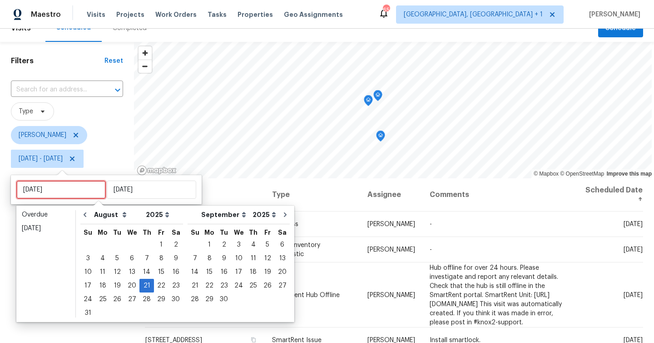
click at [91, 190] on input "[DATE]" at bounding box center [61, 189] width 90 height 18
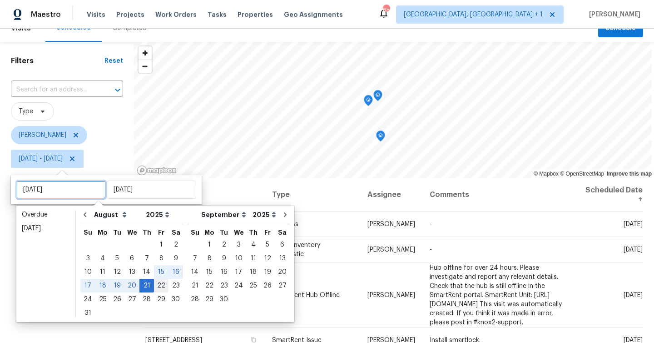
type input "[DATE]"
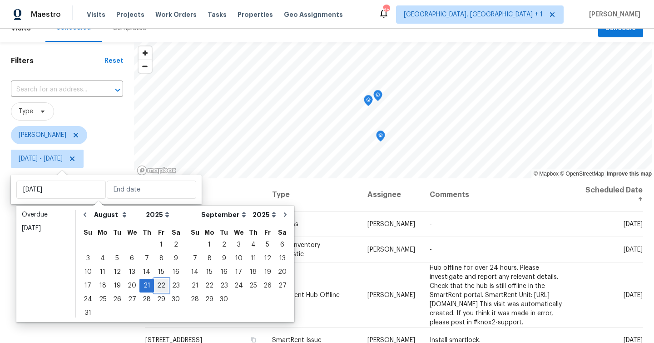
click at [154, 283] on div "22" at bounding box center [161, 285] width 15 height 13
type input "[DATE]"
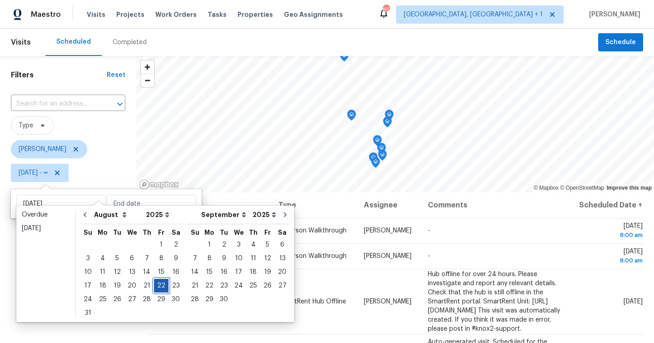
click at [154, 283] on div "22" at bounding box center [161, 285] width 15 height 13
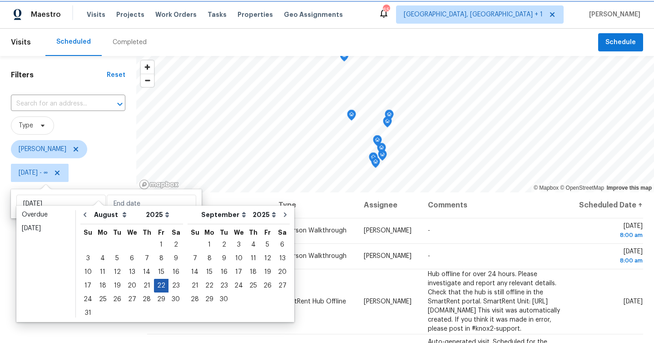
type input "[DATE]"
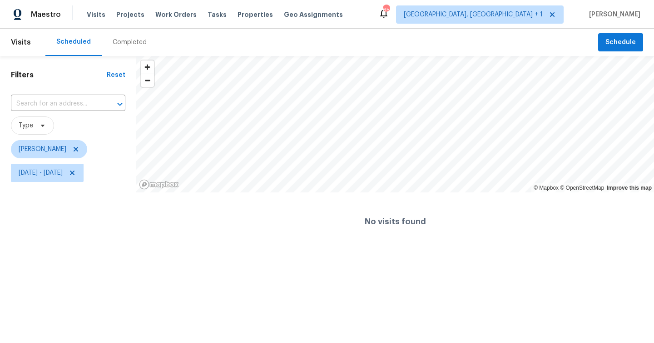
click at [40, 250] on html "Maestro Visits Projects Work Orders Tasks Properties Geo Assignments 65 Albuque…" at bounding box center [327, 125] width 654 height 250
